Goal: Information Seeking & Learning: Learn about a topic

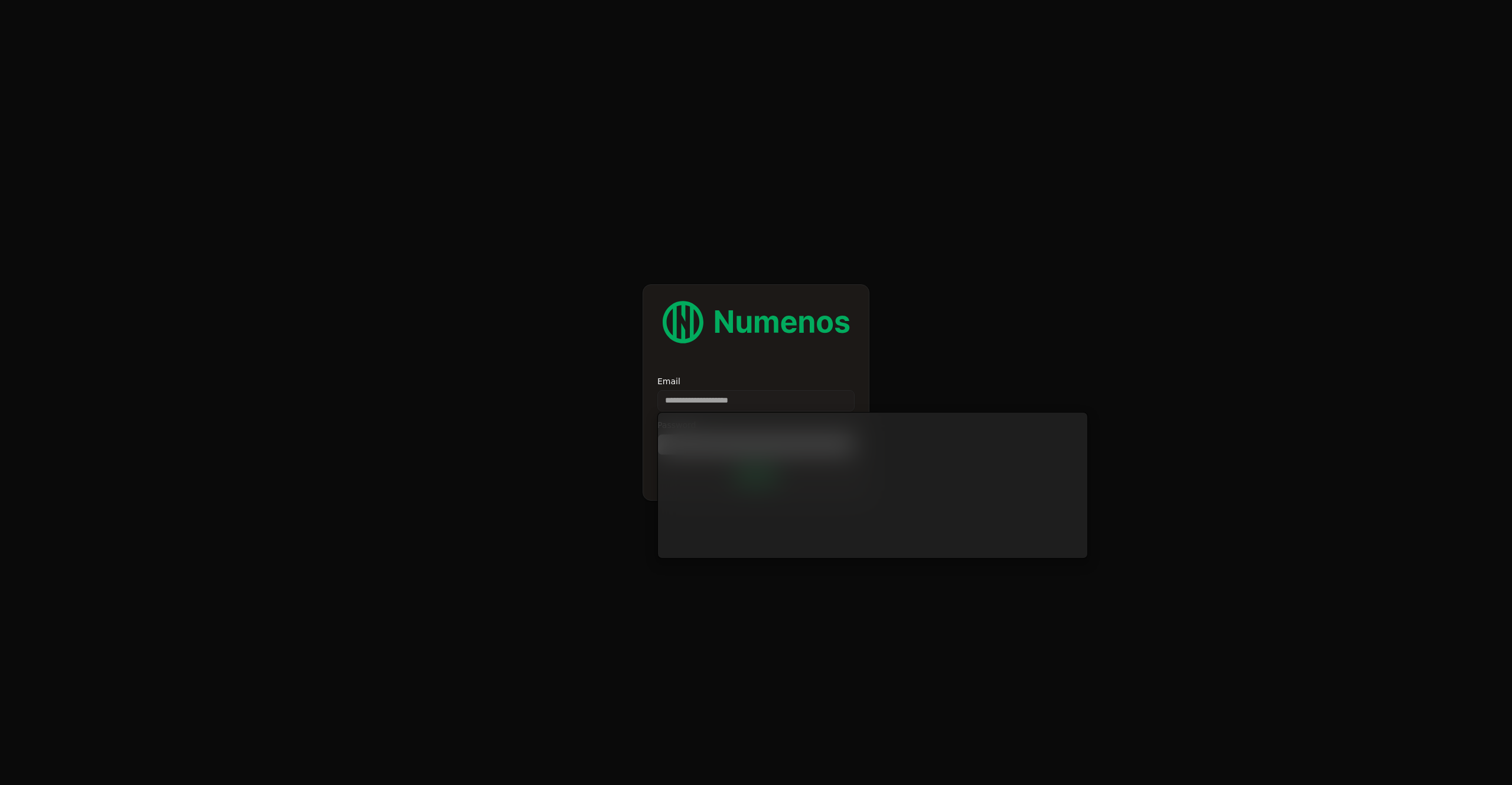
type input "**********"
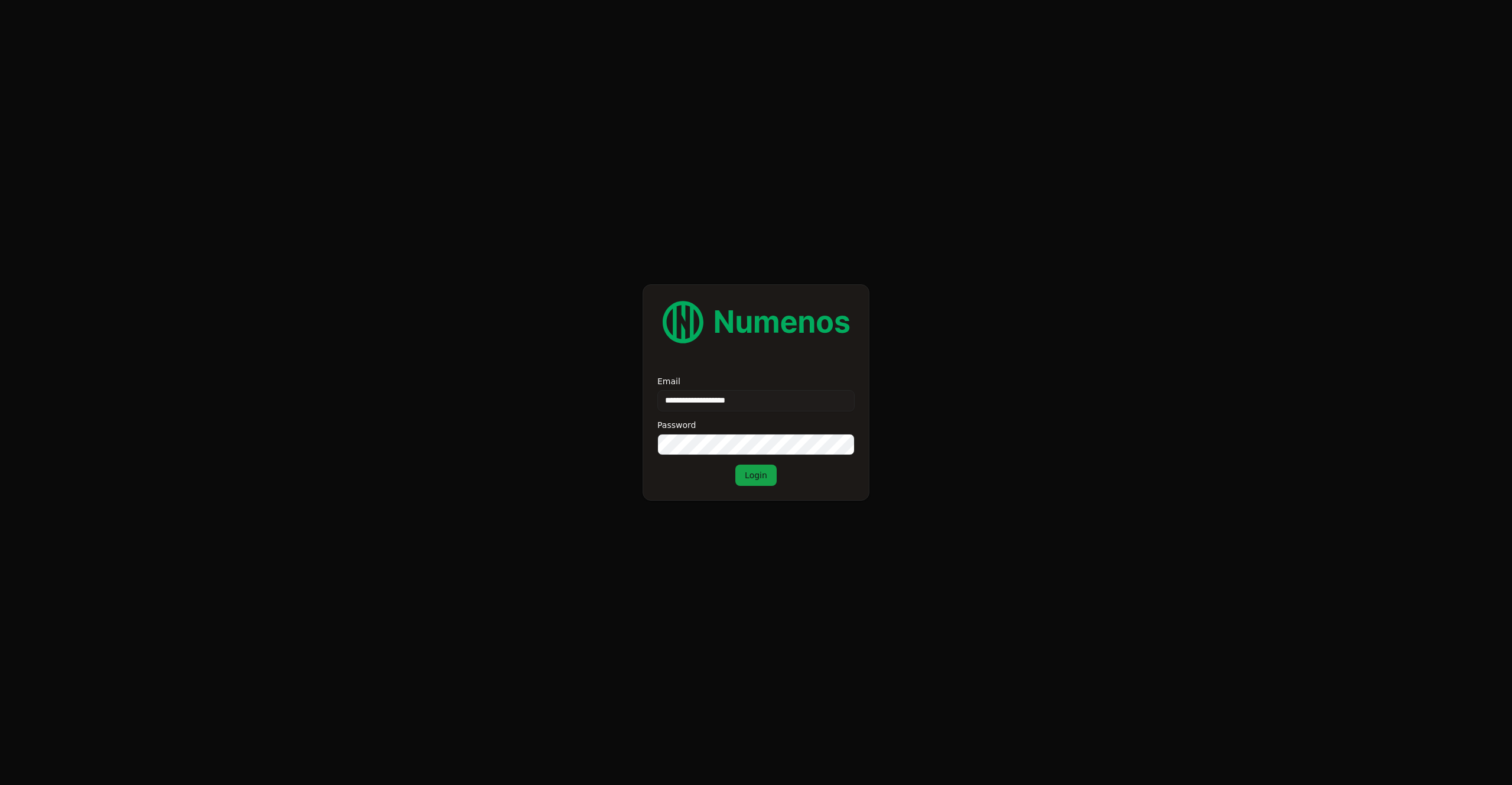
click at [751, 479] on button "Login" at bounding box center [756, 476] width 42 height 22
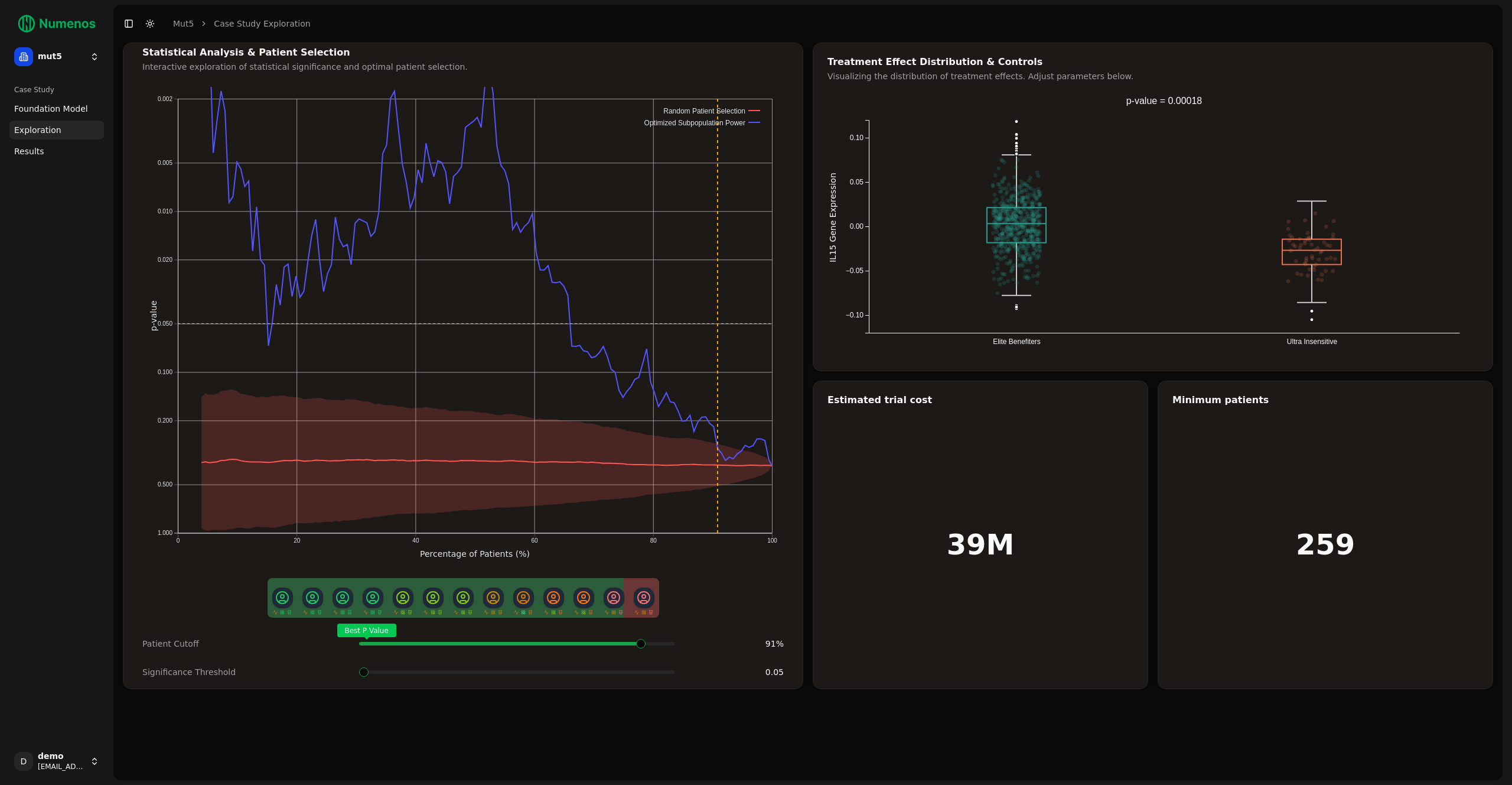
click at [619, 647] on div "Best P Value" at bounding box center [517, 644] width 316 height 24
click at [625, 649] on div "Best P Value" at bounding box center [517, 644] width 316 height 24
click at [359, 667] on span at bounding box center [364, 672] width 10 height 10
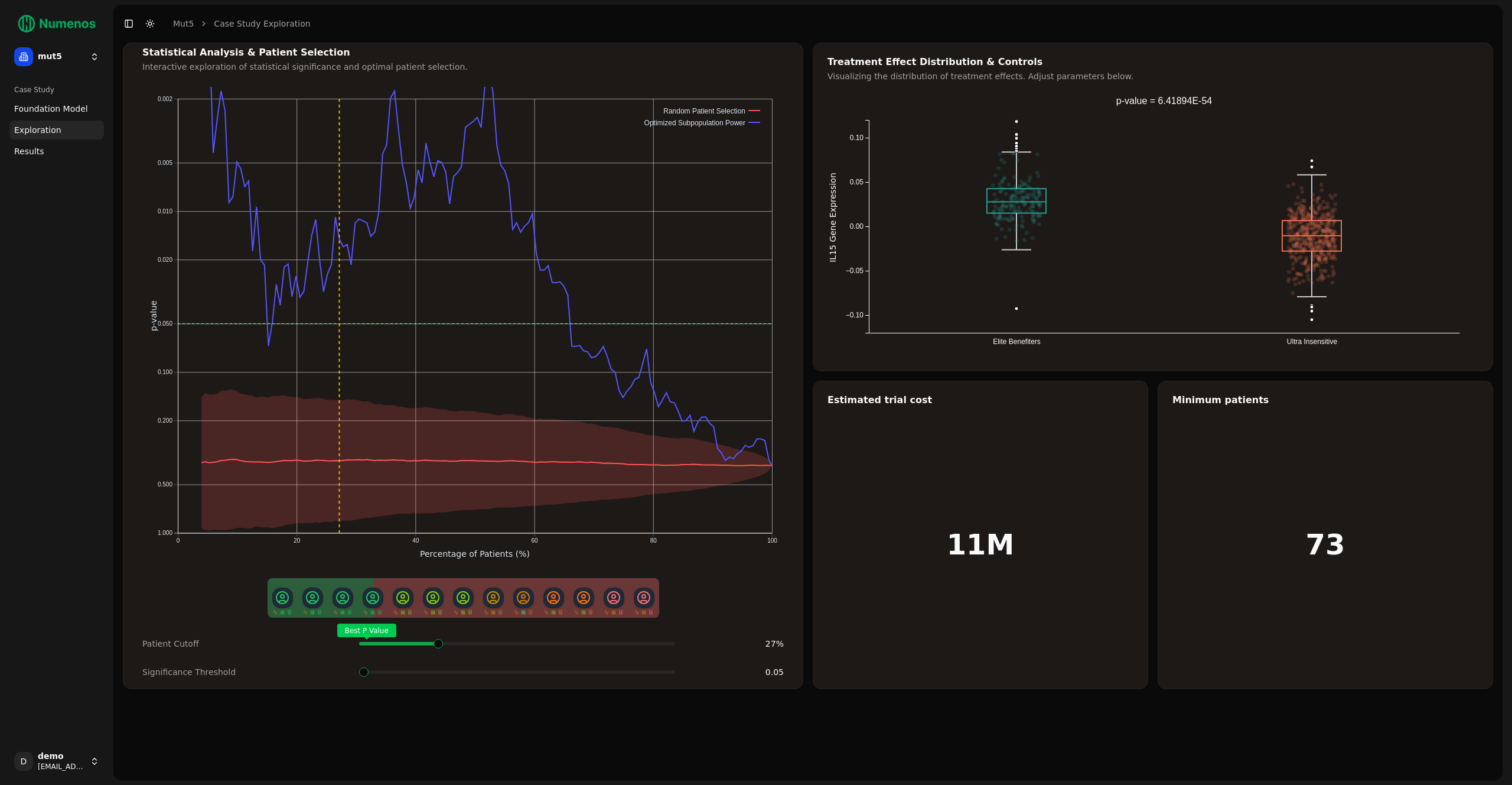
click at [621, 642] on span at bounding box center [622, 644] width 2 height 5
click at [72, 112] on span "Foundation Model" at bounding box center [50, 109] width 74 height 12
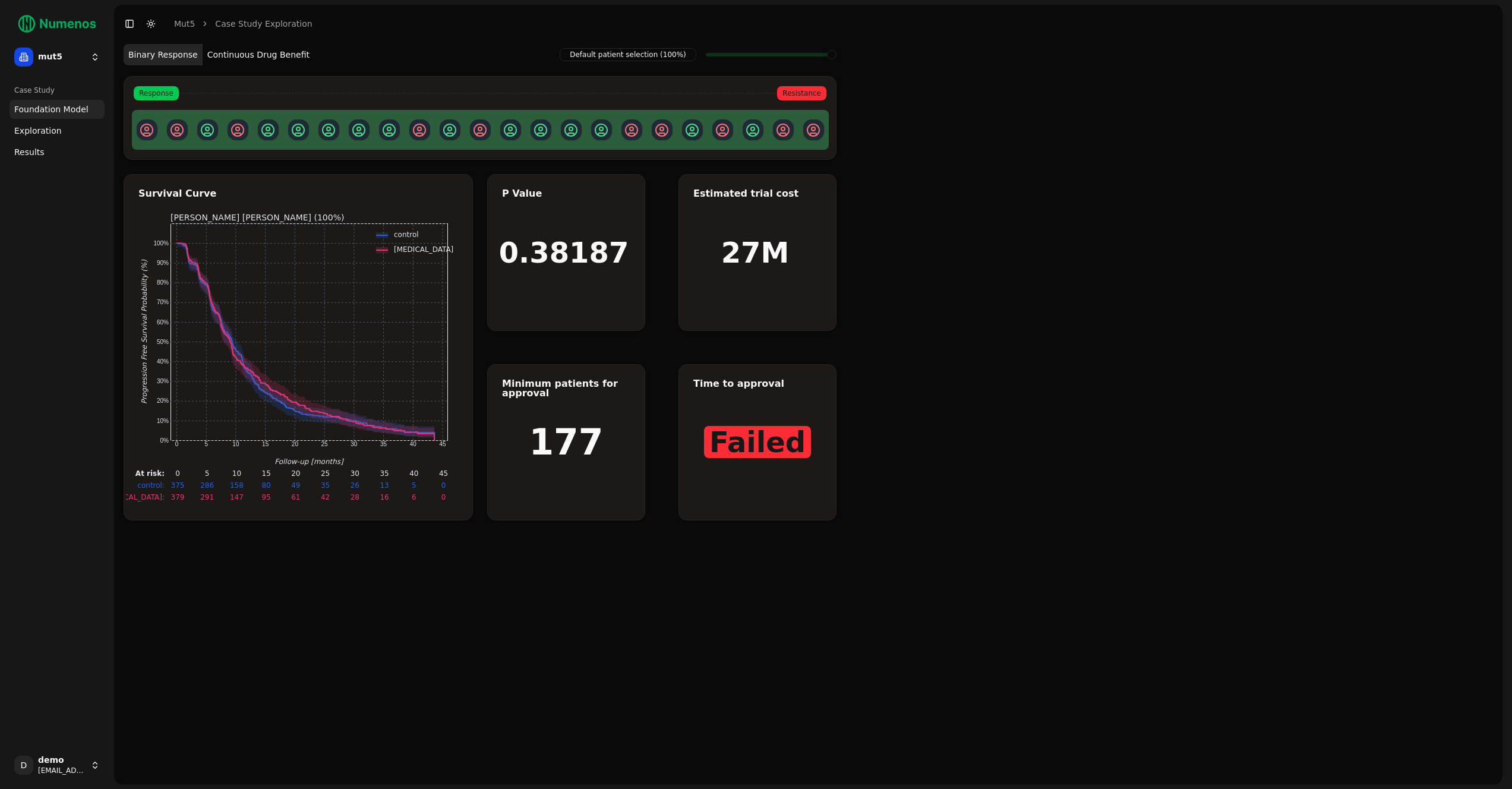
click at [236, 54] on button "Continuous Drug Benefit" at bounding box center [258, 55] width 111 height 22
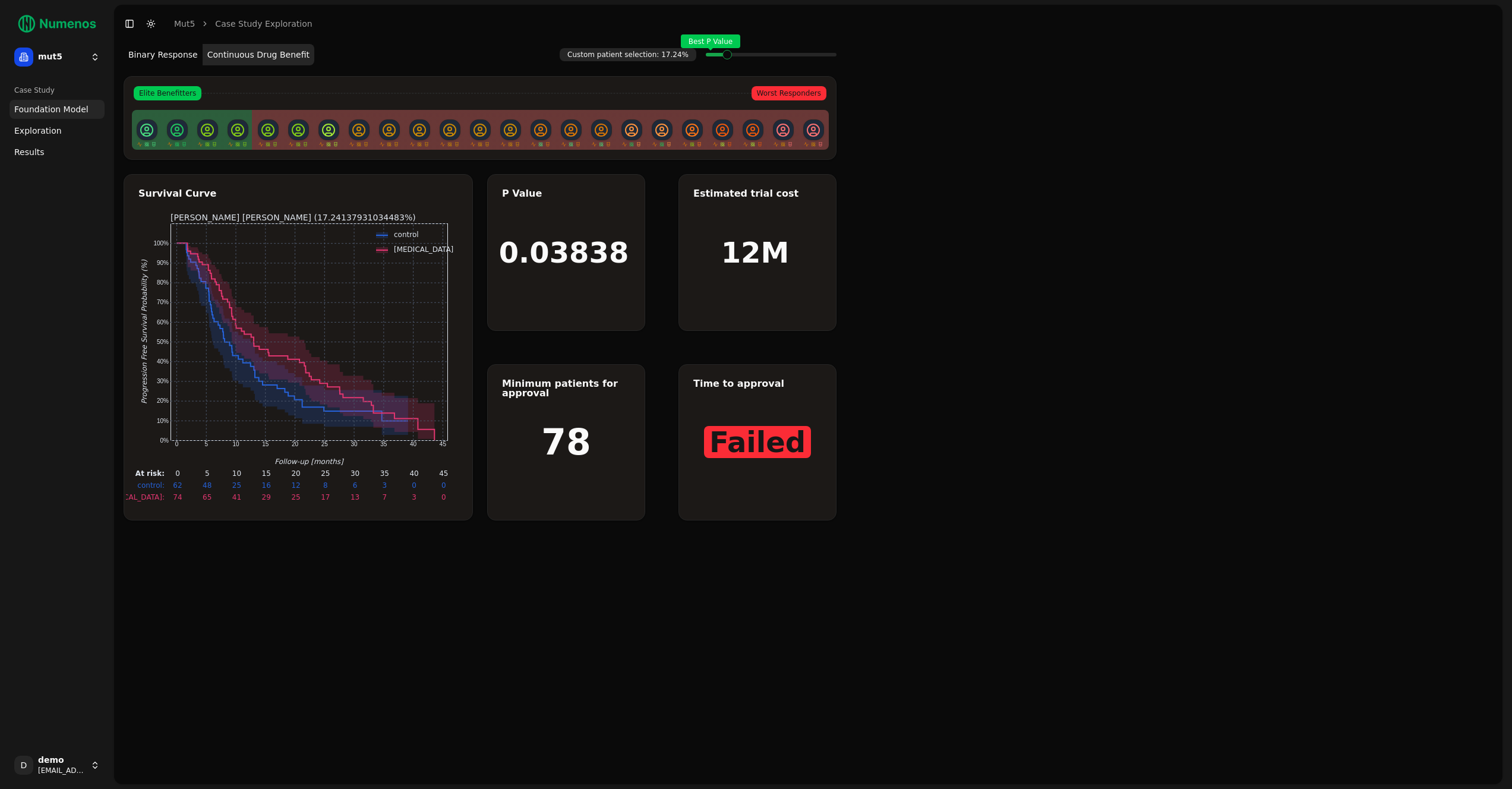
click at [723, 62] on div "Best P Value" at bounding box center [771, 55] width 131 height 24
click at [729, 57] on span at bounding box center [728, 55] width 1 height 5
click at [52, 126] on span "Exploration" at bounding box center [38, 131] width 48 height 12
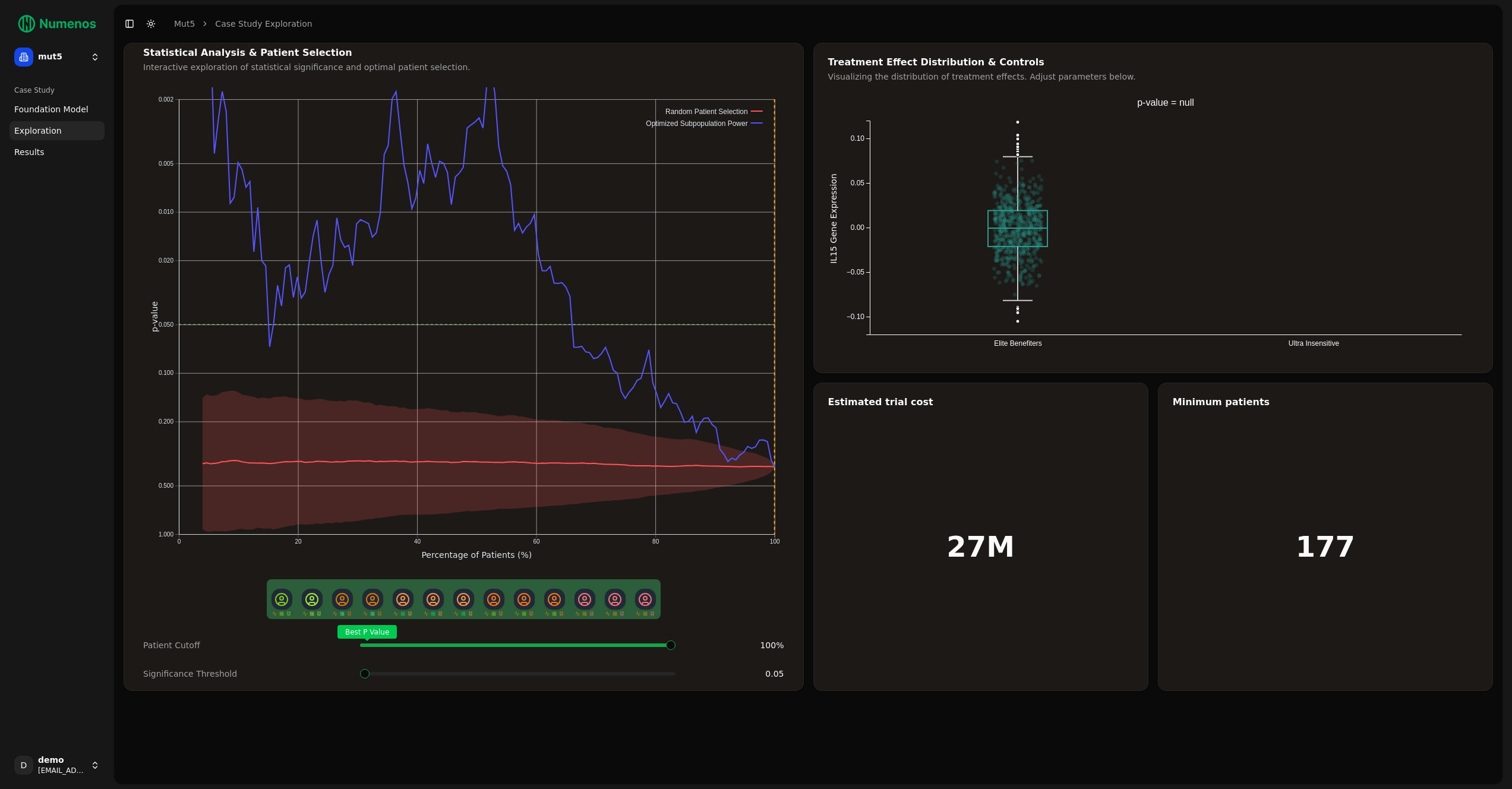
click at [51, 153] on link "Results" at bounding box center [58, 151] width 95 height 19
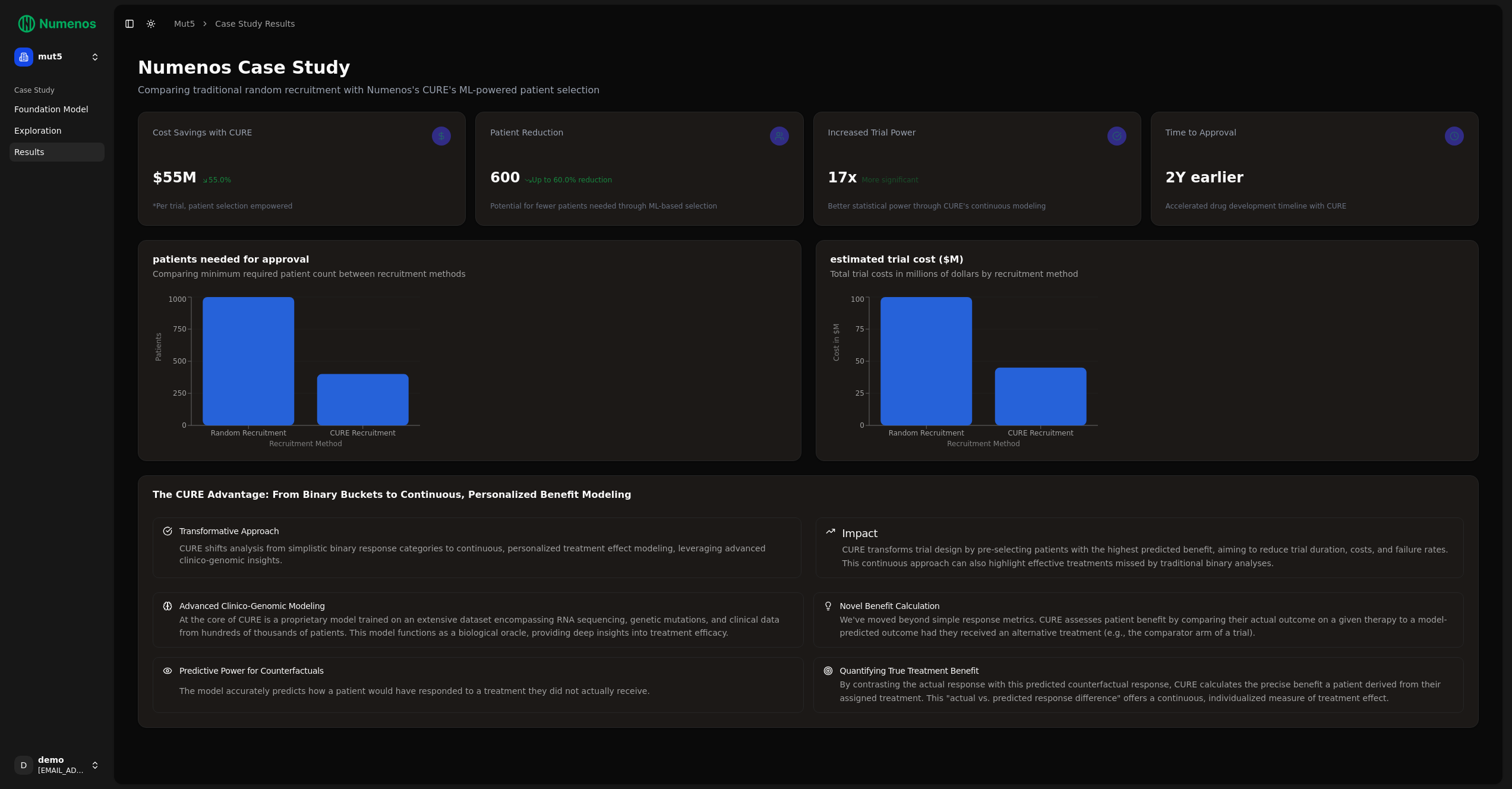
click at [33, 126] on span "Exploration" at bounding box center [38, 131] width 48 height 12
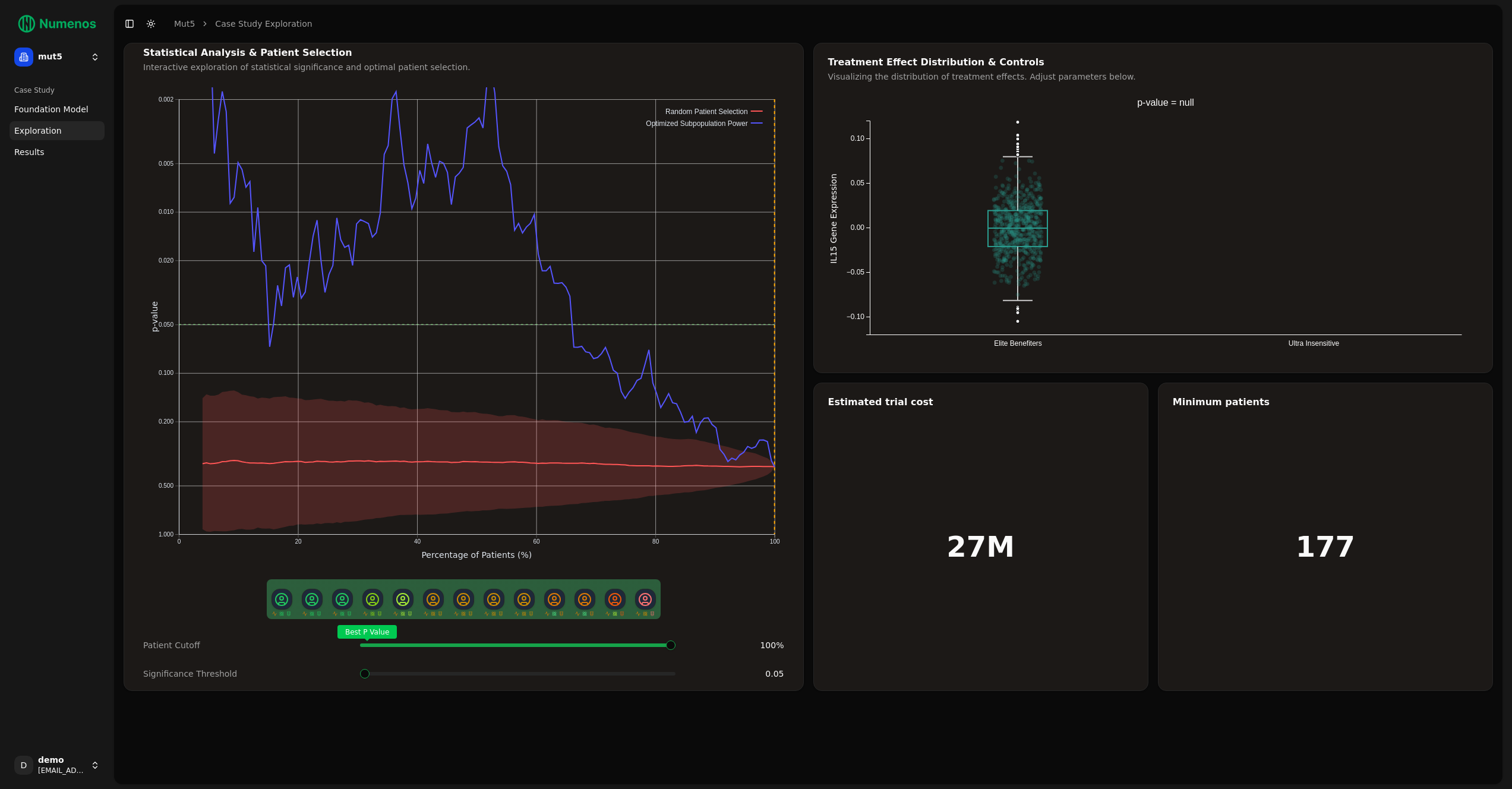
click at [39, 111] on span "Foundation Model" at bounding box center [51, 109] width 75 height 12
